Goal: Find specific page/section: Find specific page/section

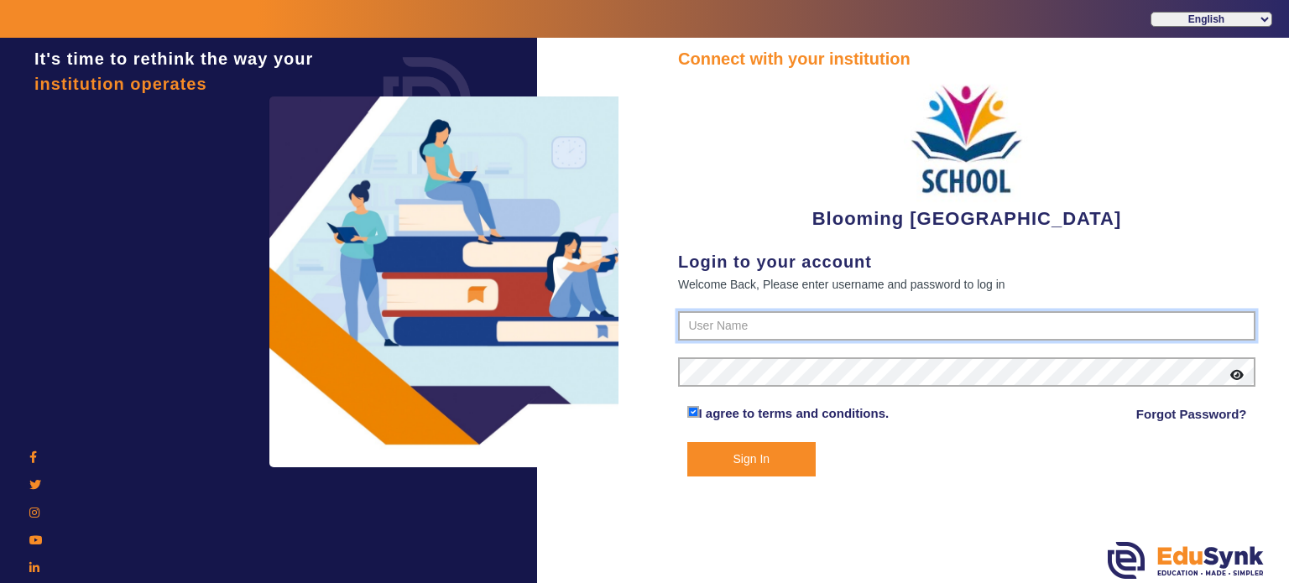
click at [789, 321] on input "text" at bounding box center [966, 326] width 577 height 30
type input "4141419999"
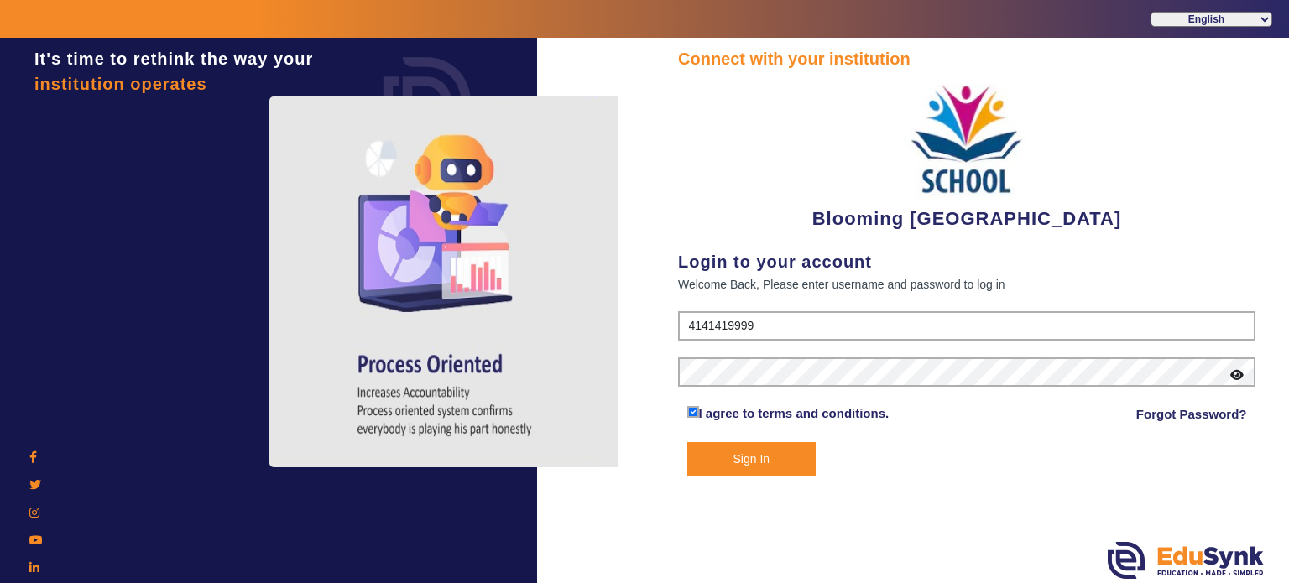
click at [1238, 371] on icon at bounding box center [1236, 375] width 13 height 12
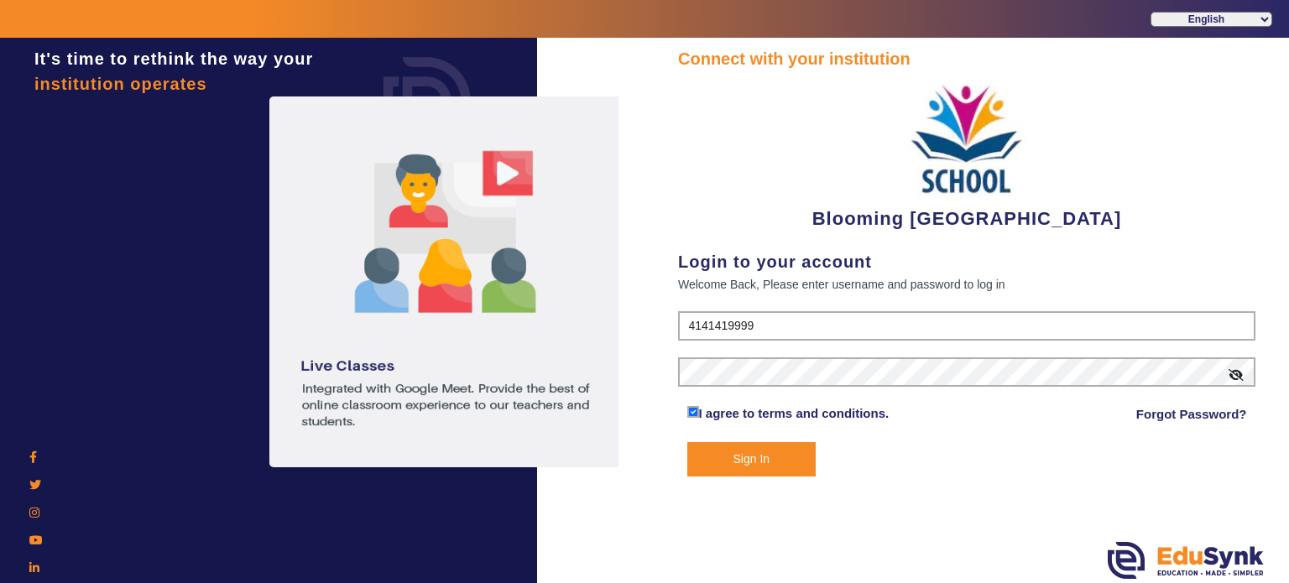
click at [774, 454] on button "Sign In" at bounding box center [751, 459] width 129 height 34
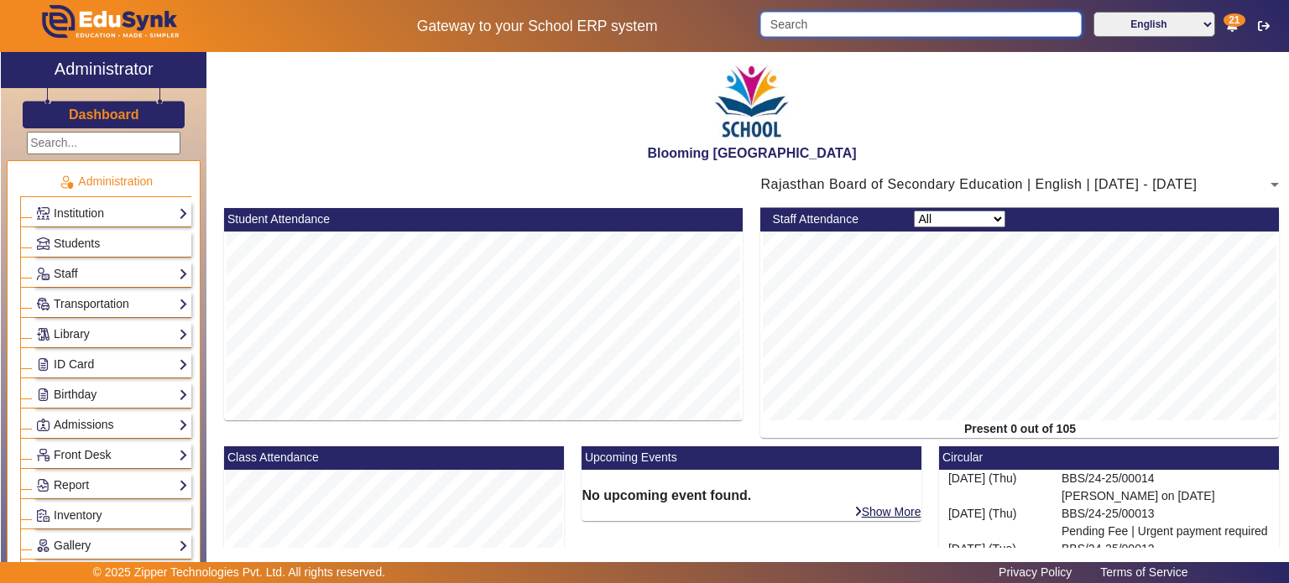
click at [844, 28] on input "Search" at bounding box center [920, 24] width 321 height 25
click at [1232, 29] on icon at bounding box center [1232, 26] width 10 height 12
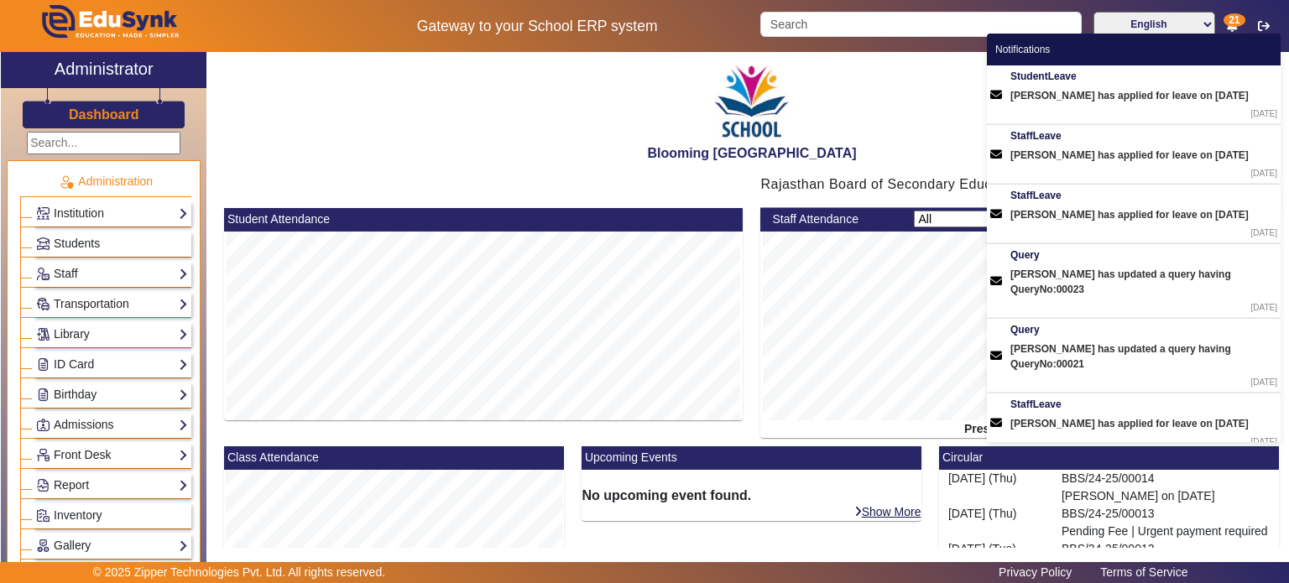
click at [1232, 29] on icon at bounding box center [1232, 26] width 10 height 12
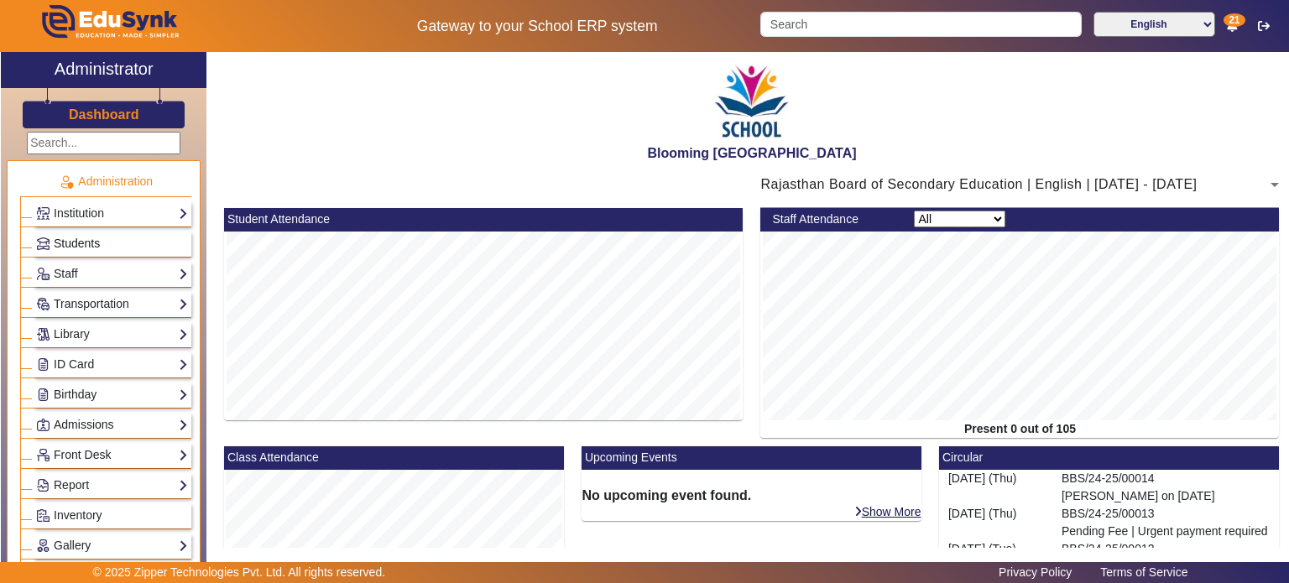
click at [137, 245] on link "Students" at bounding box center [112, 243] width 152 height 19
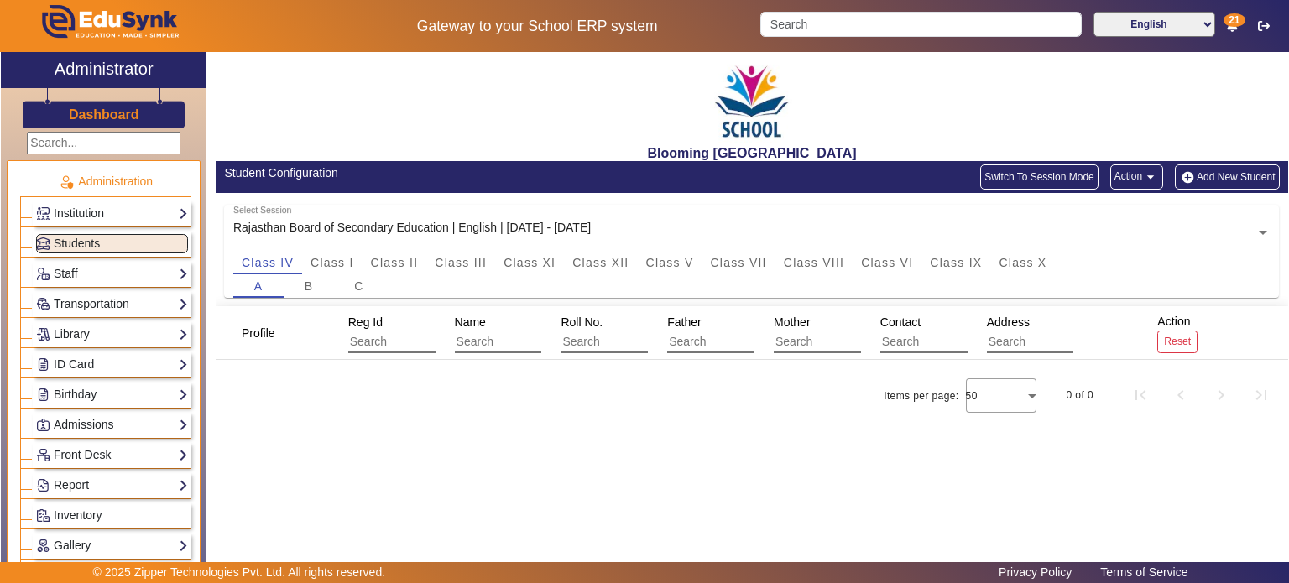
click at [137, 201] on div "Institution Institution Details Session Configuration Classes/Batches Subjects" at bounding box center [112, 214] width 159 height 26
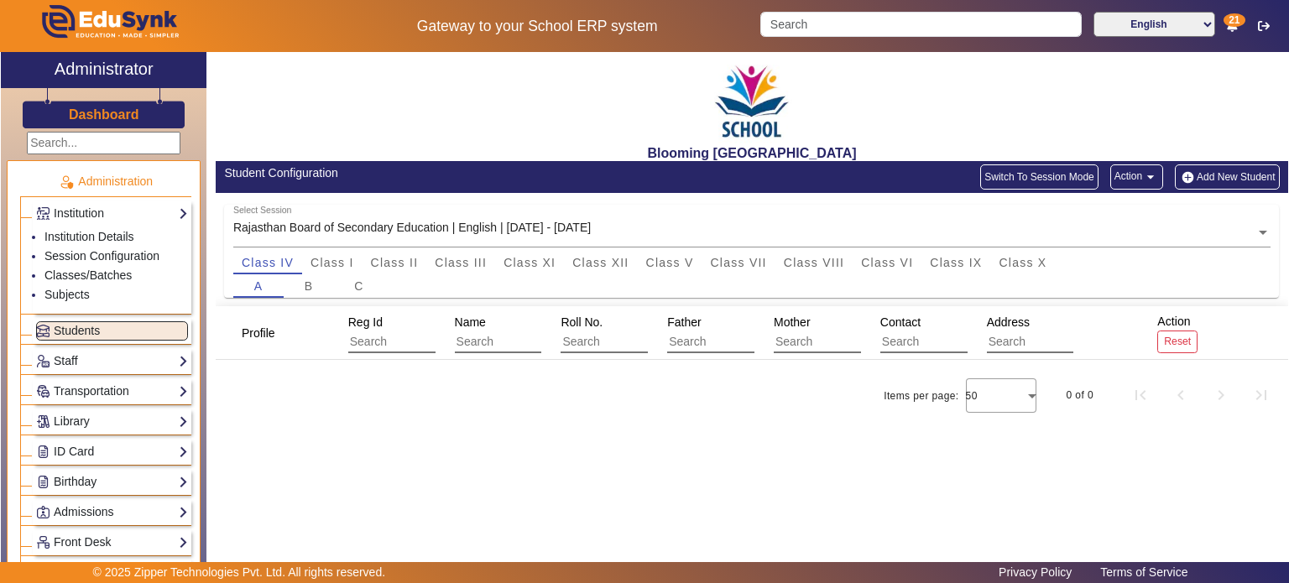
click at [107, 111] on h3 "Dashboard" at bounding box center [104, 115] width 70 height 16
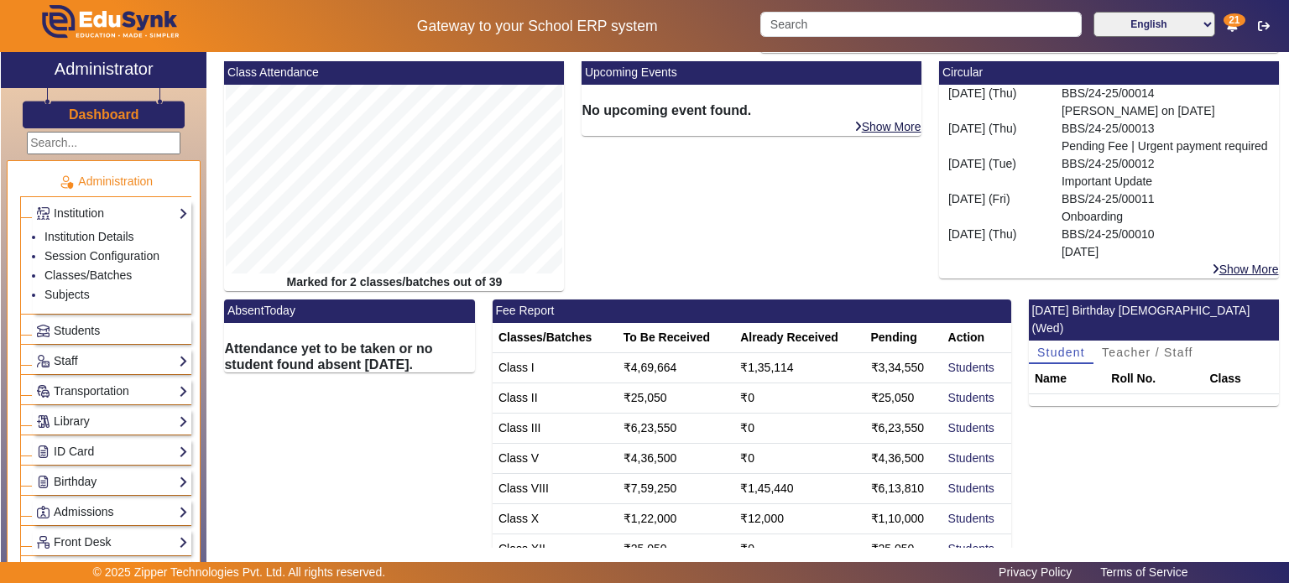
scroll to position [396, 0]
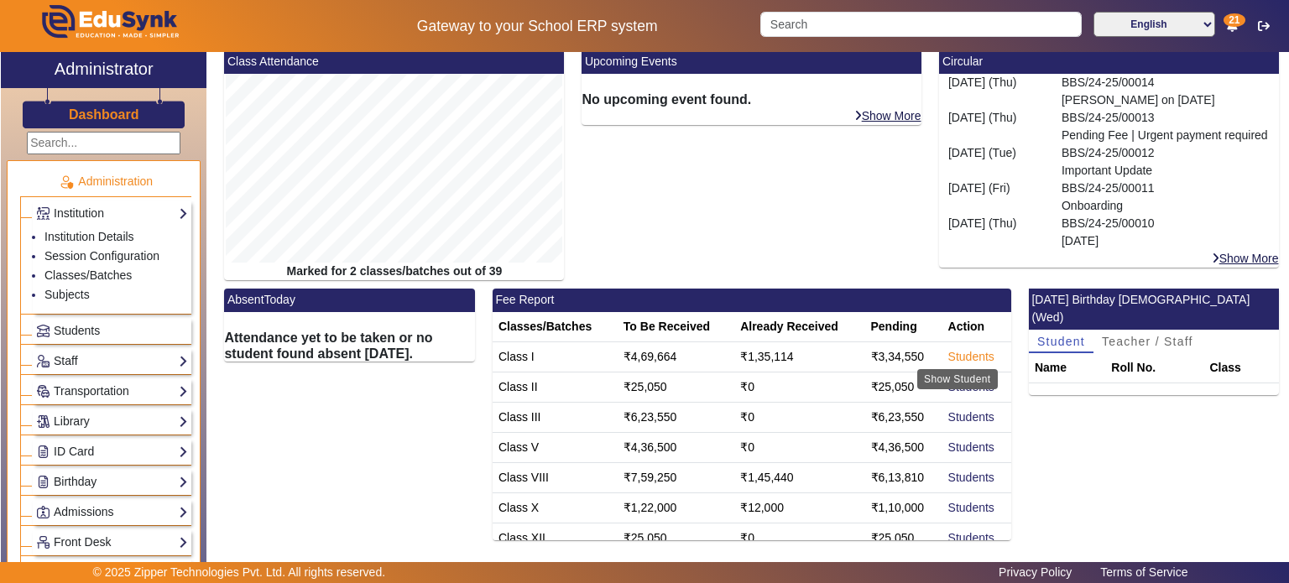
click at [963, 355] on link "Students" at bounding box center [971, 356] width 46 height 13
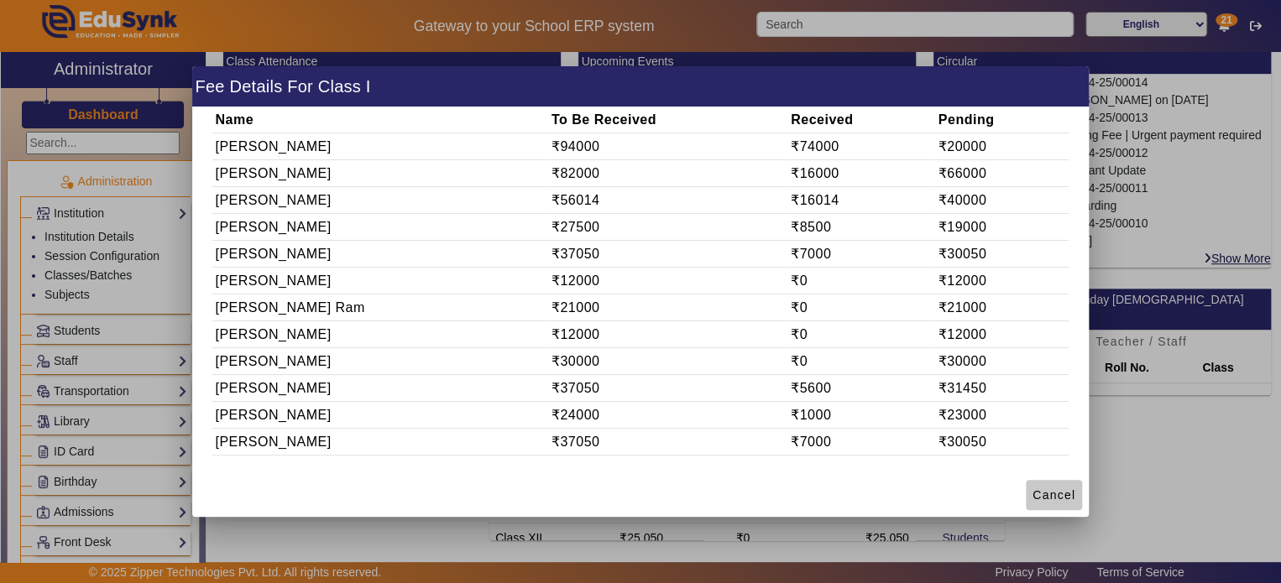
click at [1064, 489] on span "Cancel" at bounding box center [1053, 496] width 43 height 18
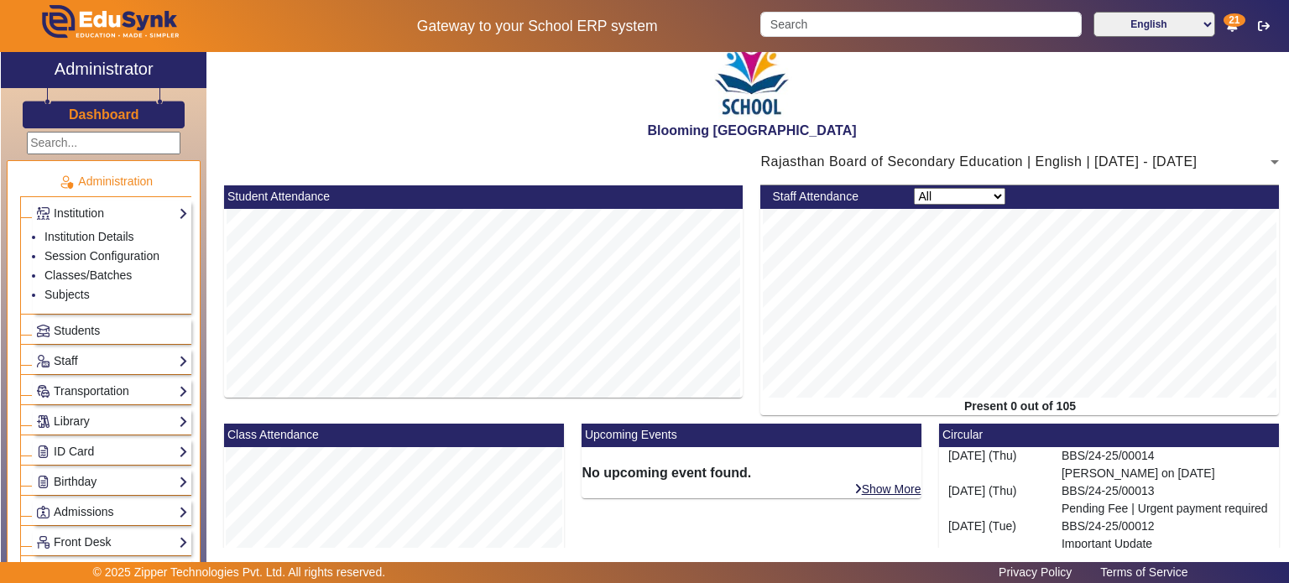
scroll to position [13, 0]
